Goal: Information Seeking & Learning: Find specific page/section

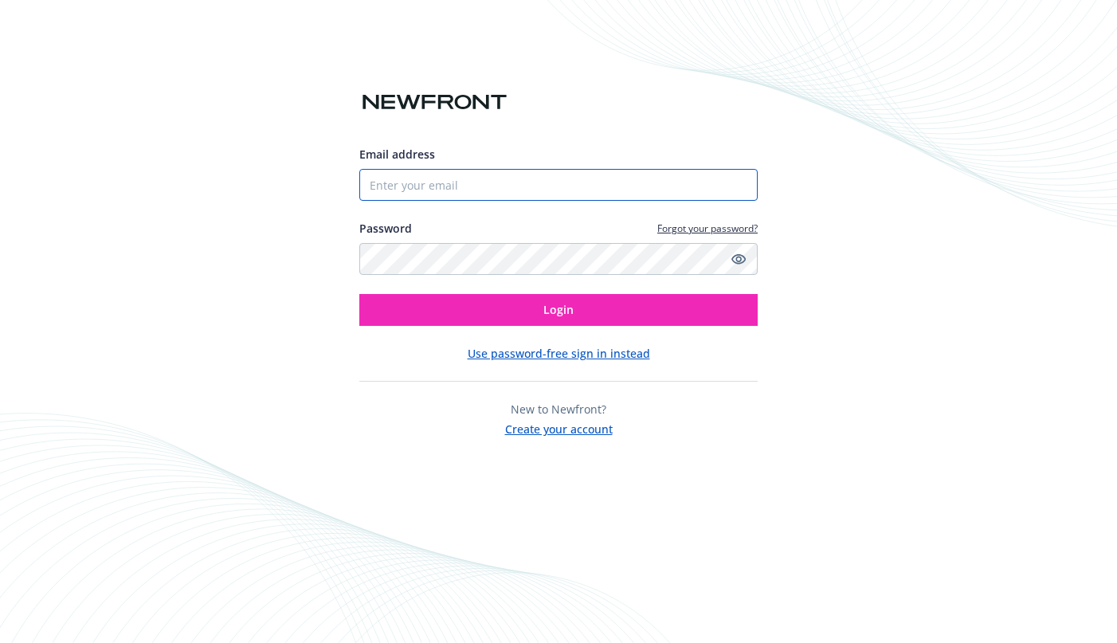
click at [626, 174] on input "Email address" at bounding box center [558, 185] width 398 height 32
type input "[PERSON_NAME][EMAIL_ADDRESS][PERSON_NAME][DOMAIN_NAME]"
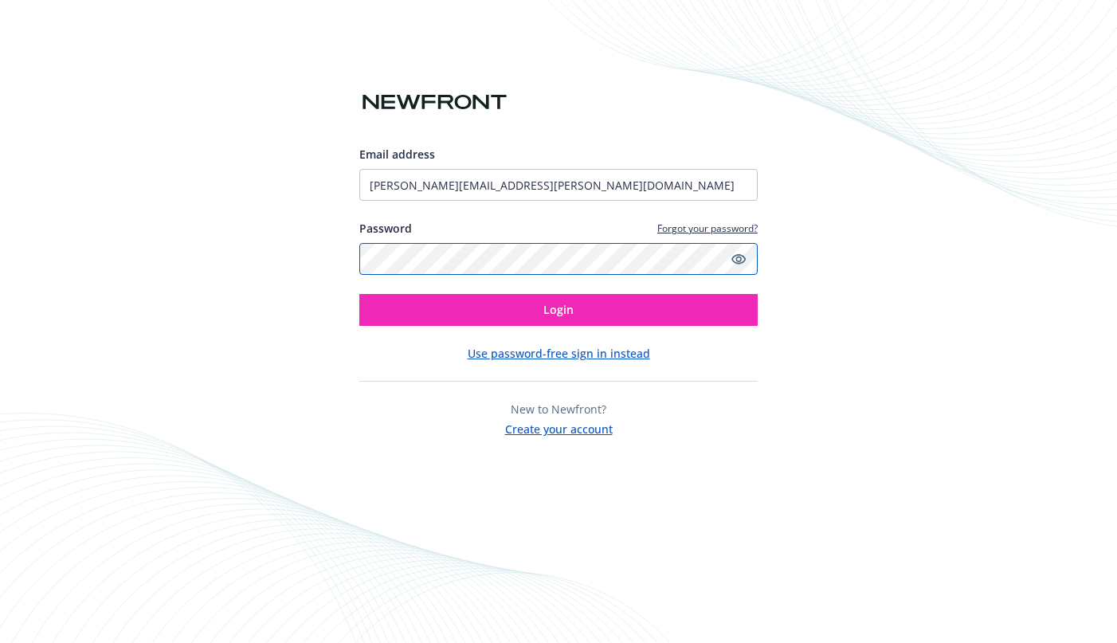
click at [359, 294] on button "Login" at bounding box center [558, 310] width 398 height 32
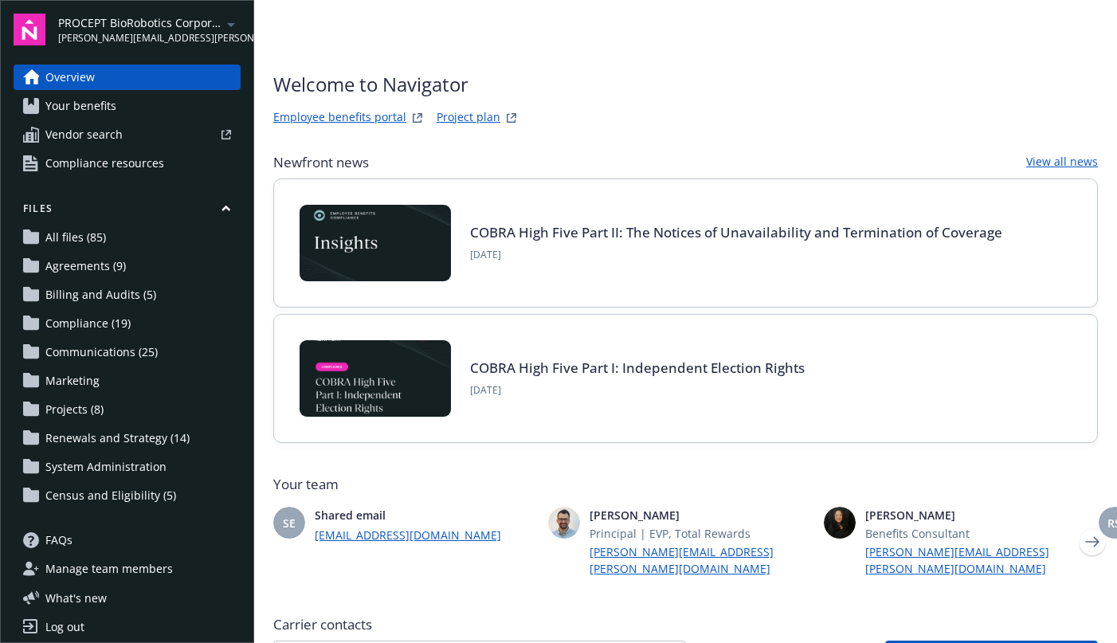
click at [115, 143] on span "Vendor search" at bounding box center [83, 135] width 77 height 26
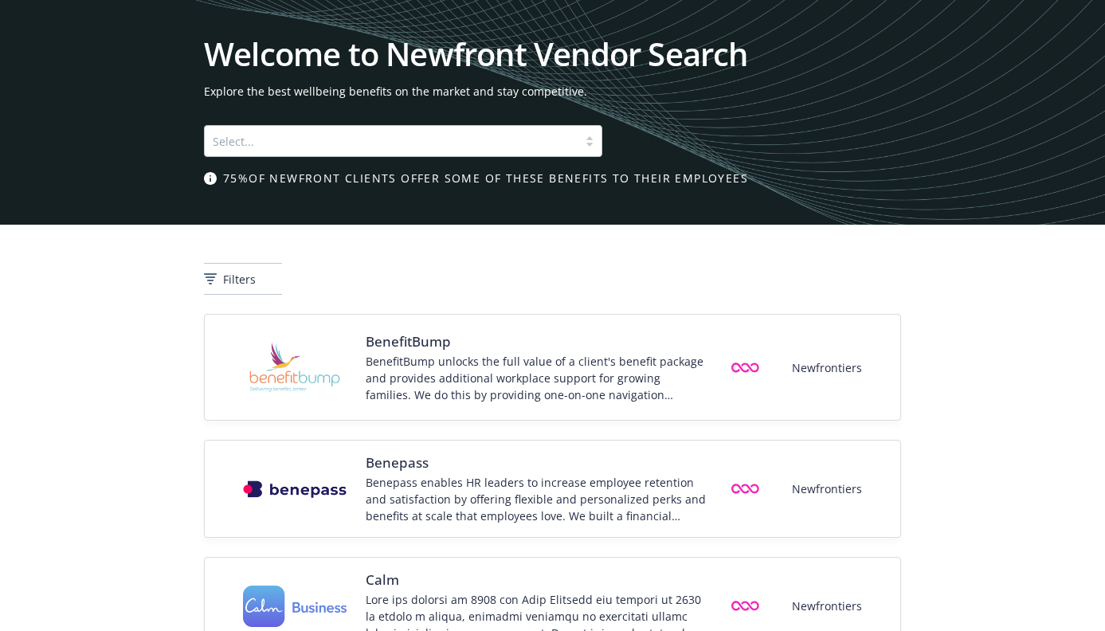
click at [477, 138] on div at bounding box center [391, 140] width 357 height 19
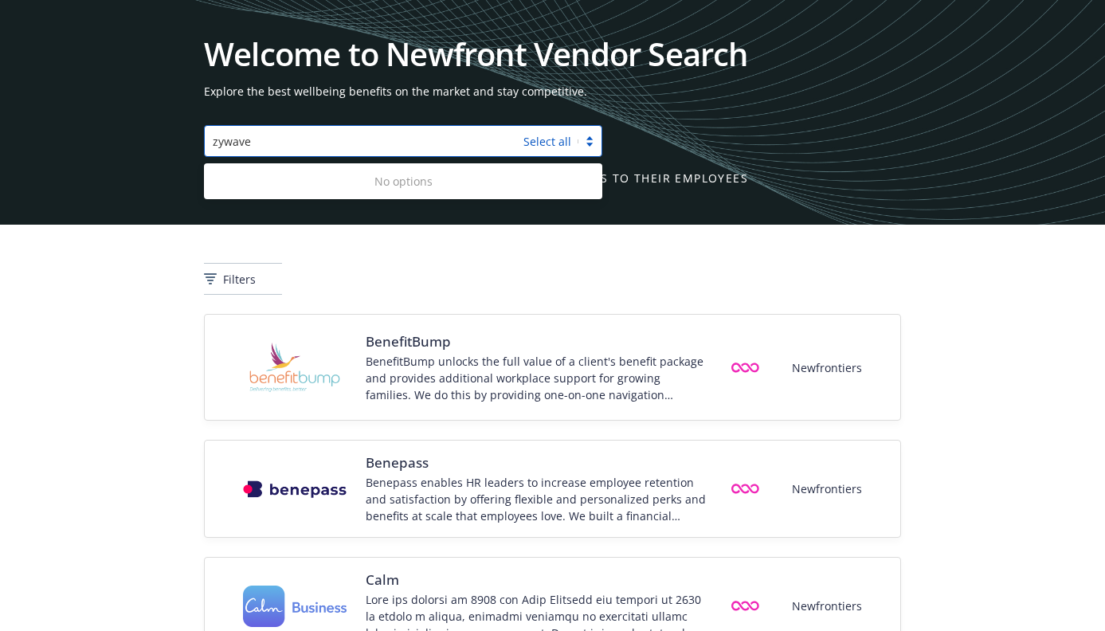
type input "zywave"
